Goal: Register for event/course

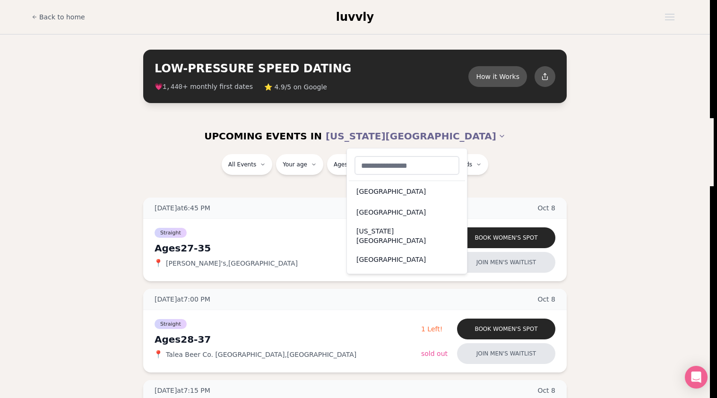
click at [396, 253] on div "San Francisco" at bounding box center [407, 259] width 116 height 21
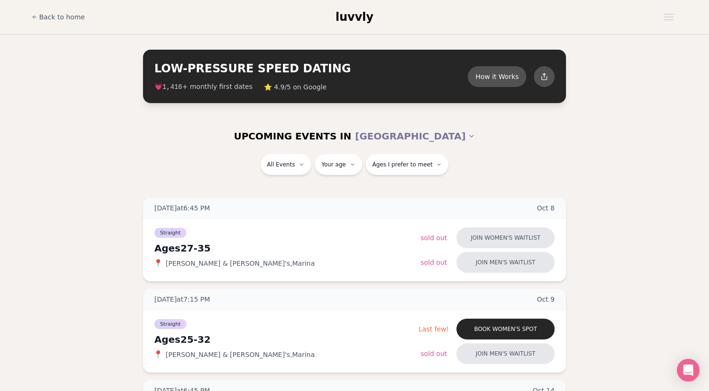
click at [644, 182] on div "All Events Your age Ages I prefer to meet" at bounding box center [354, 170] width 709 height 32
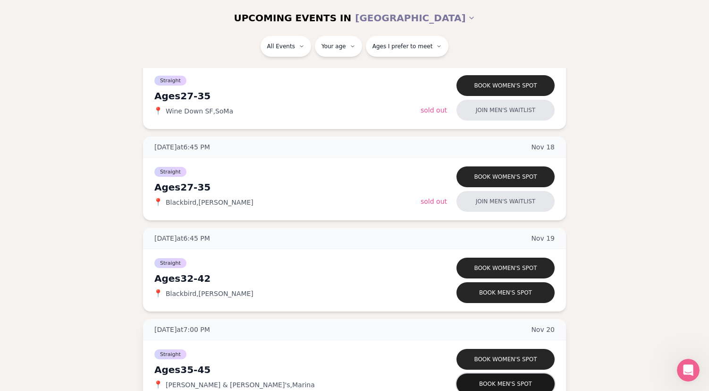
scroll to position [1306, 0]
